Goal: Find specific page/section: Locate a particular part of the current website

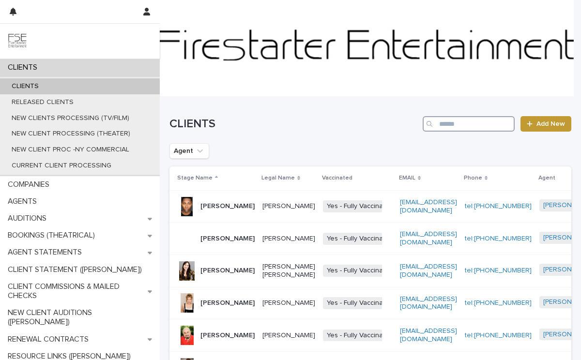
click at [465, 125] on input "Search" at bounding box center [469, 124] width 92 height 16
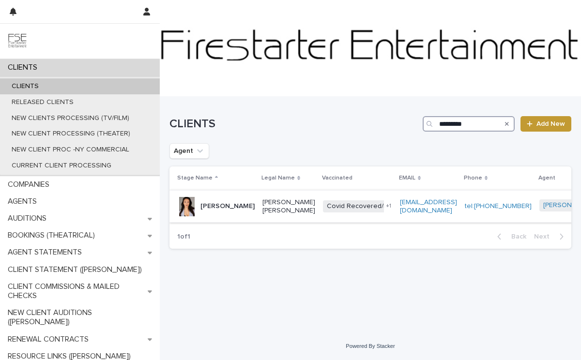
type input "*********"
click at [209, 211] on p "[PERSON_NAME]" at bounding box center [228, 207] width 54 height 8
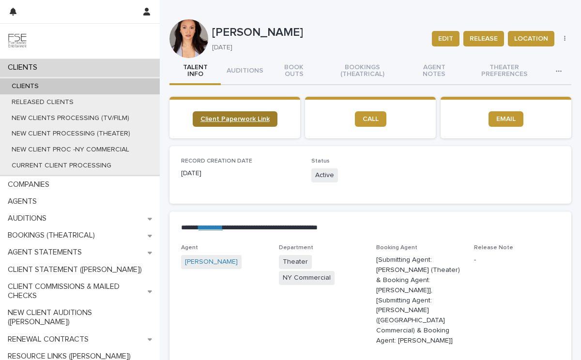
click at [227, 121] on span "Client Paperwork Link" at bounding box center [235, 119] width 69 height 7
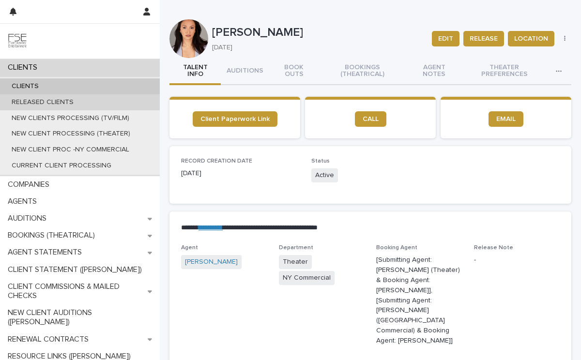
click at [80, 99] on div "RELEASED CLIENTS" at bounding box center [80, 102] width 160 height 16
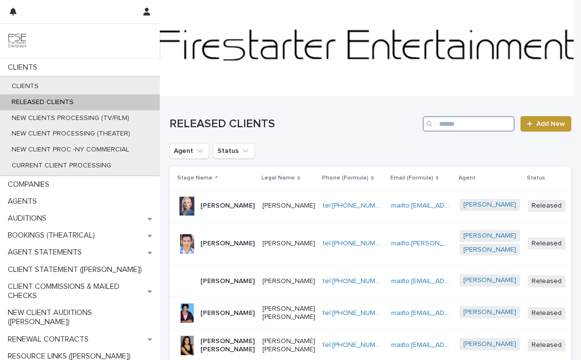
click at [470, 127] on input "Search" at bounding box center [469, 124] width 92 height 16
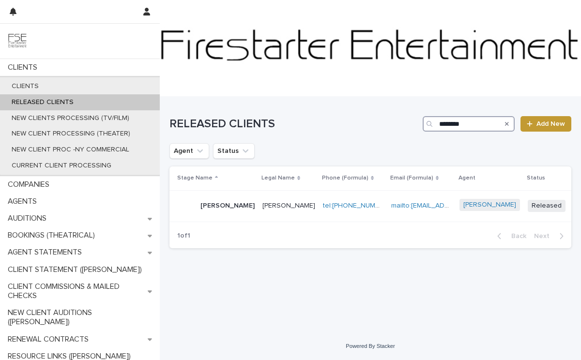
click at [483, 126] on input "********" at bounding box center [469, 124] width 92 height 16
type input "***"
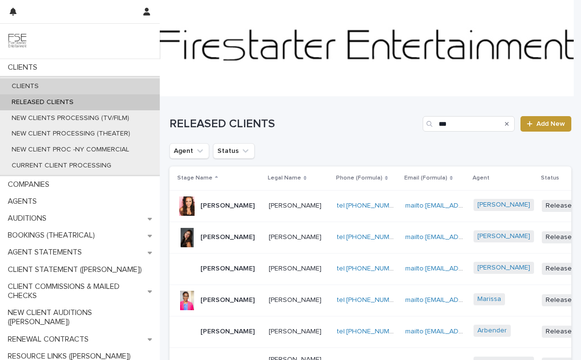
click at [47, 86] on div "CLIENTS" at bounding box center [80, 86] width 160 height 16
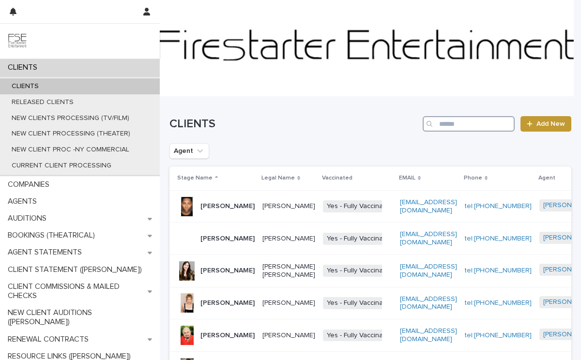
click at [463, 123] on input "Search" at bounding box center [469, 124] width 92 height 16
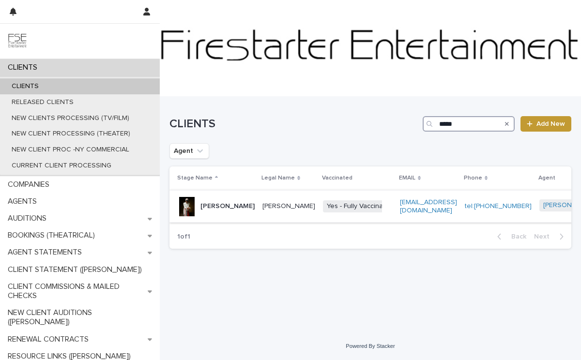
type input "*****"
click at [216, 211] on p "[PERSON_NAME]" at bounding box center [228, 207] width 54 height 8
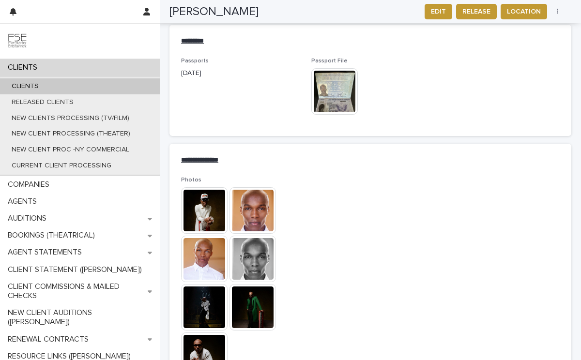
scroll to position [1334, 0]
click at [262, 205] on img at bounding box center [253, 210] width 47 height 47
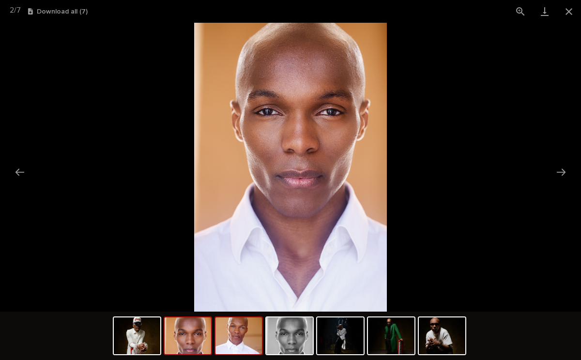
click at [231, 345] on img at bounding box center [239, 336] width 47 height 37
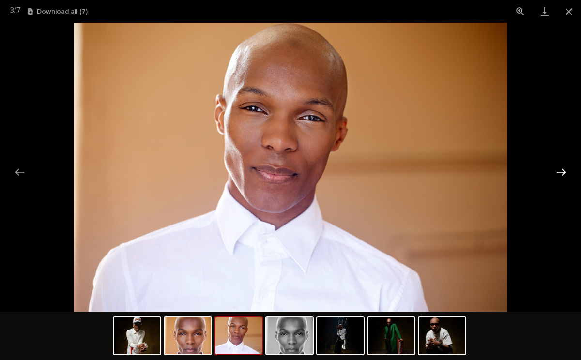
click at [566, 172] on button "Next slide" at bounding box center [561, 172] width 20 height 19
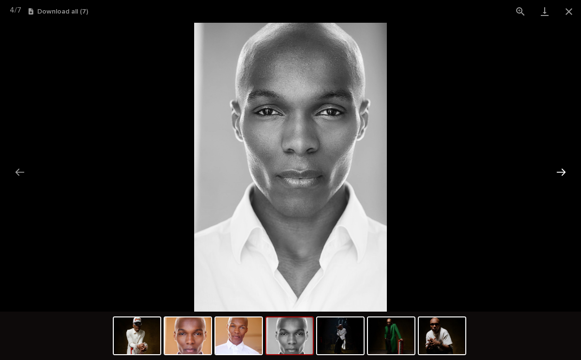
click at [566, 172] on button "Next slide" at bounding box center [561, 172] width 20 height 19
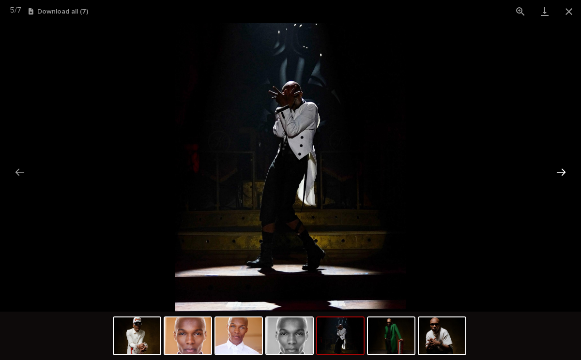
click at [566, 172] on button "Next slide" at bounding box center [561, 172] width 20 height 19
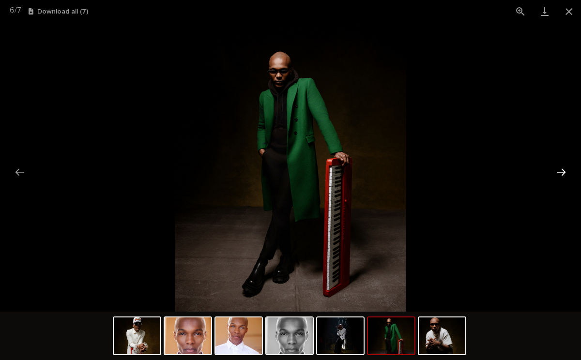
click at [566, 172] on button "Next slide" at bounding box center [561, 172] width 20 height 19
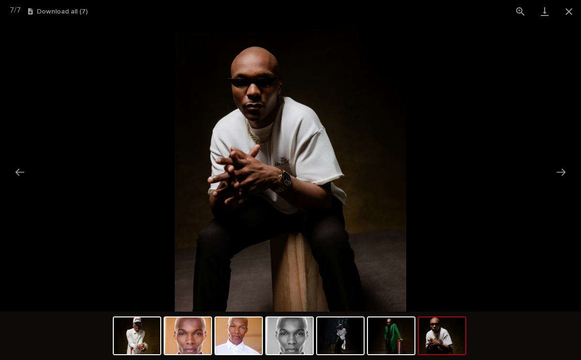
scroll to position [0, 0]
click at [540, 160] on picture at bounding box center [290, 167] width 581 height 289
click at [570, 13] on button "Close gallery" at bounding box center [569, 11] width 24 height 23
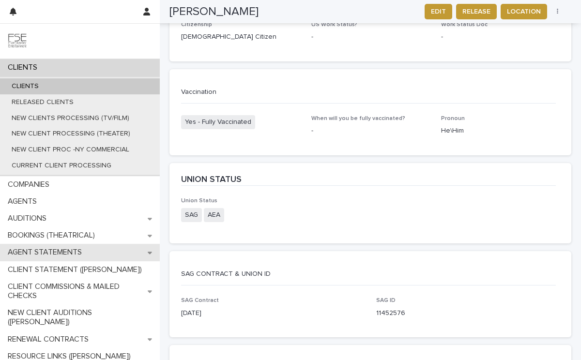
scroll to position [1837, 0]
